Goal: Information Seeking & Learning: Learn about a topic

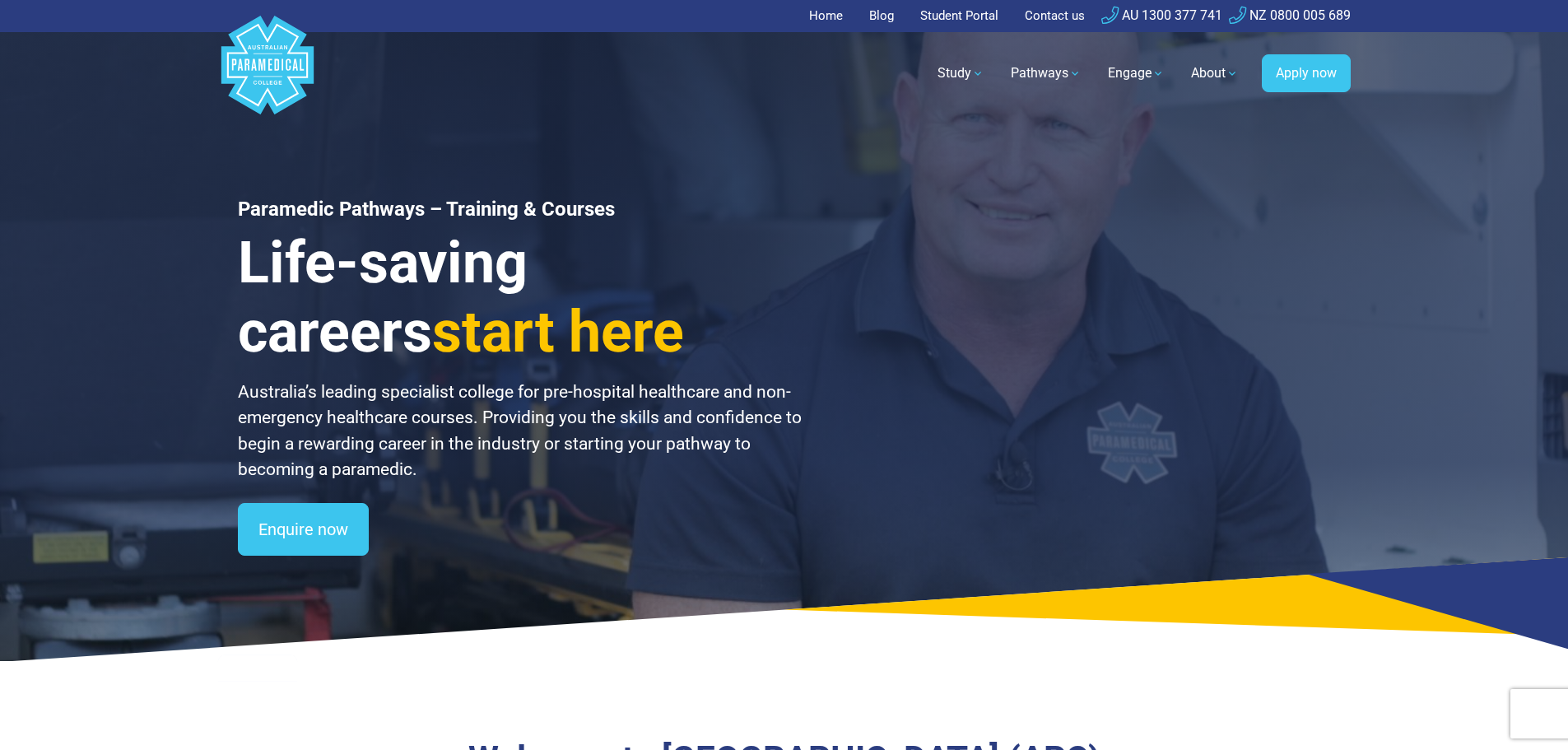
click at [817, 17] on link "Home" at bounding box center [831, 15] width 44 height 32
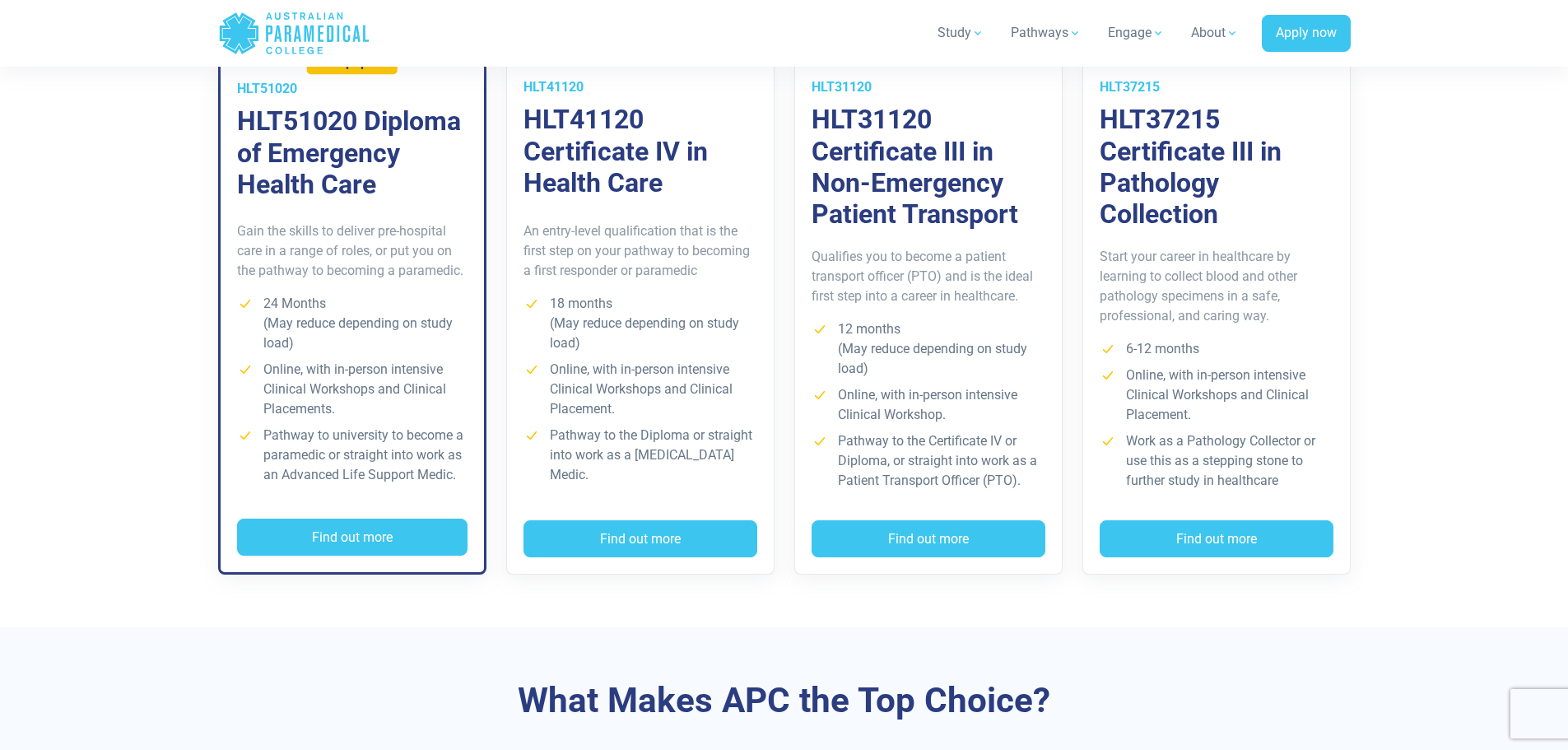
scroll to position [1152, 0]
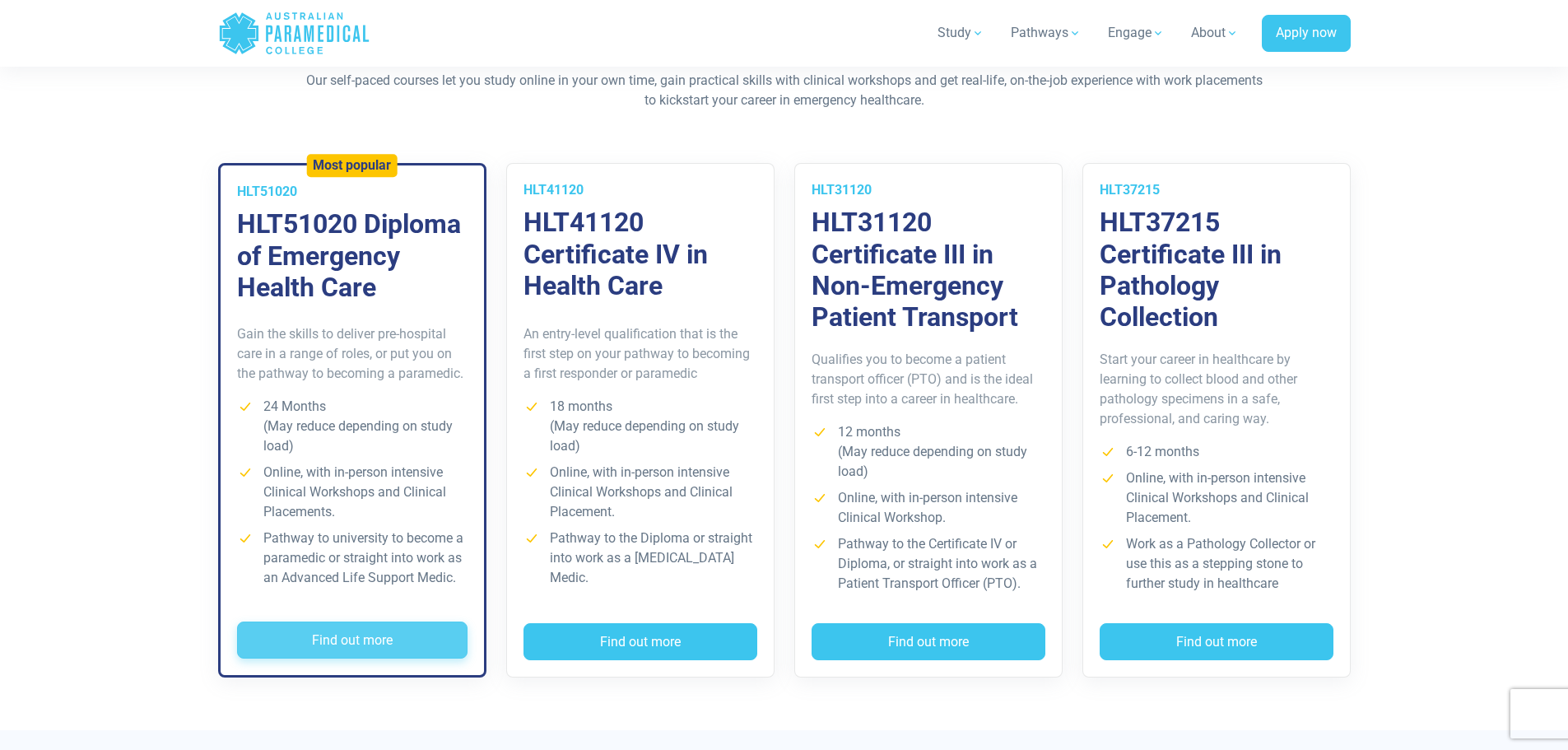
click at [357, 639] on button "Find out more" at bounding box center [351, 641] width 230 height 38
click at [632, 635] on button "Find out more" at bounding box center [640, 643] width 234 height 38
click at [1204, 634] on button "Find out more" at bounding box center [1216, 643] width 234 height 38
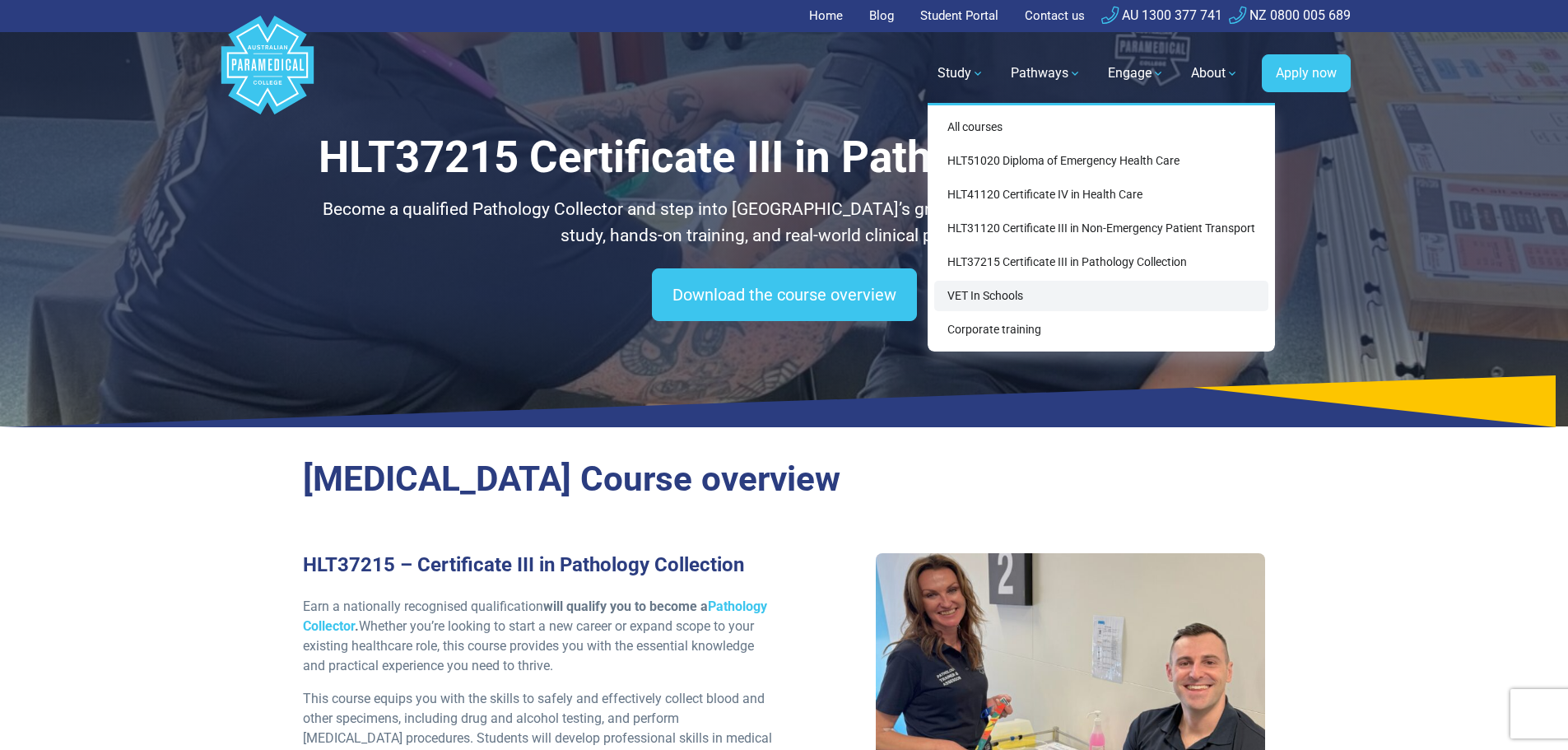
click at [976, 290] on link "VET In Schools" at bounding box center [1101, 295] width 334 height 30
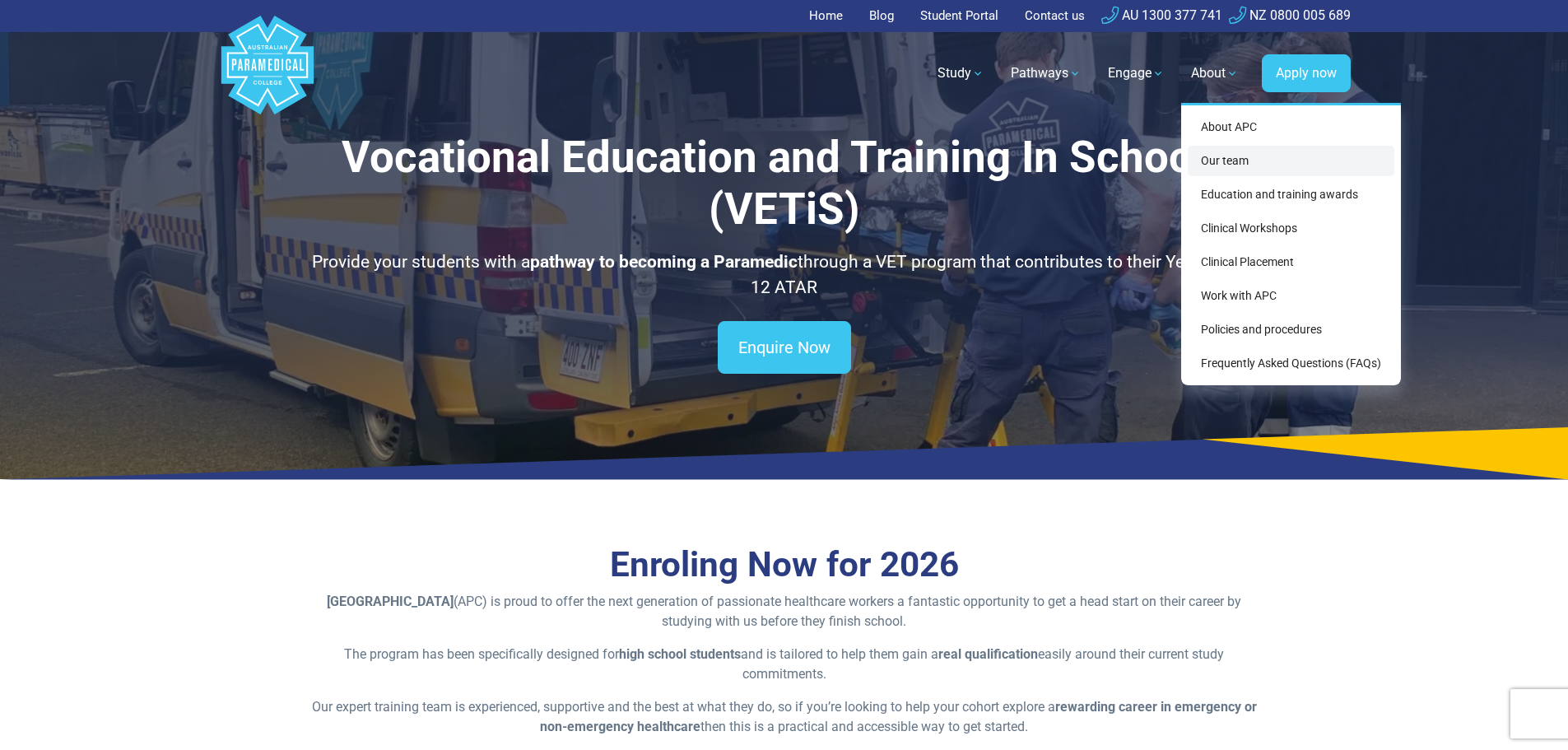
click at [1209, 163] on link "Our team" at bounding box center [1290, 160] width 207 height 30
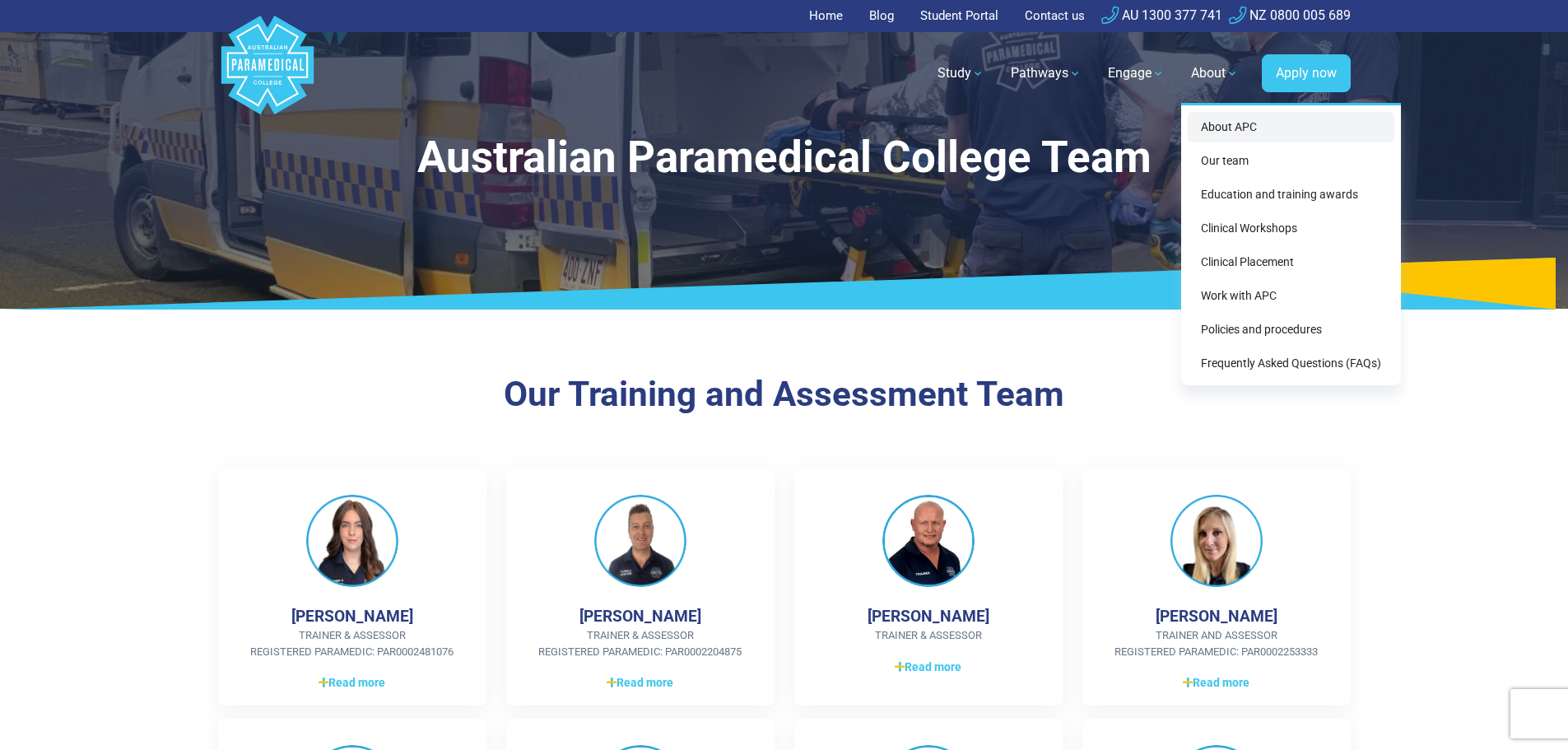
click at [1215, 125] on link "About APC" at bounding box center [1290, 127] width 207 height 30
